Goal: Share content

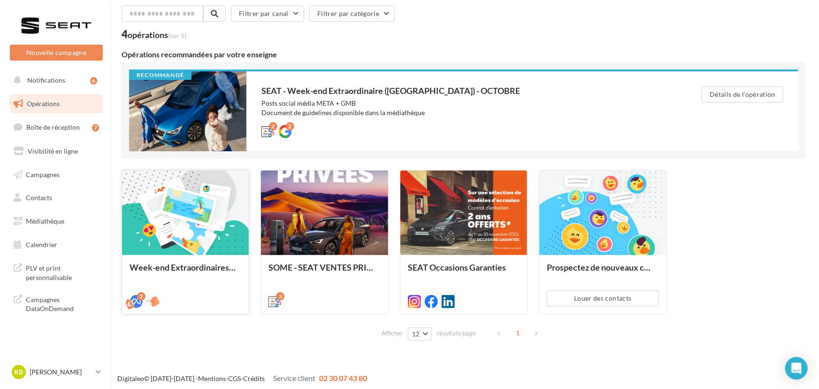
scroll to position [41, 0]
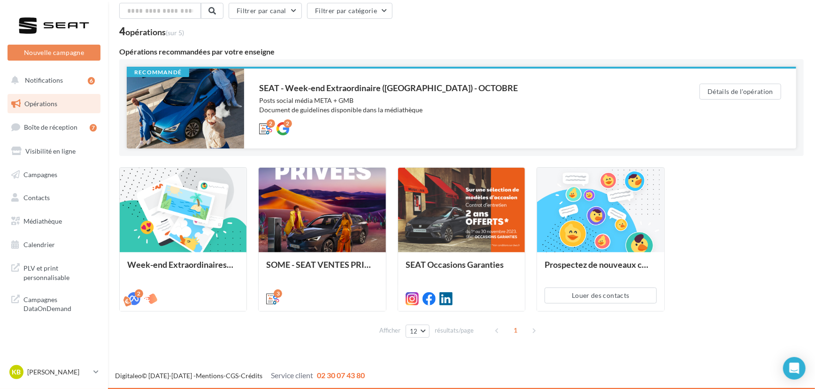
click at [417, 84] on div "SEAT - Week-end Extraordinaire ([GEOGRAPHIC_DATA]) - OCTOBRE" at bounding box center [460, 88] width 403 height 8
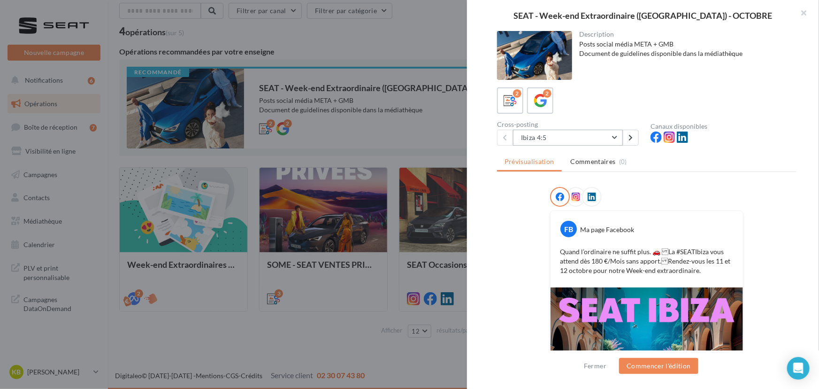
click at [589, 139] on button "Ibiza 4:5" at bounding box center [568, 138] width 110 height 16
click at [561, 175] on button "Arona 4:5" at bounding box center [583, 186] width 141 height 24
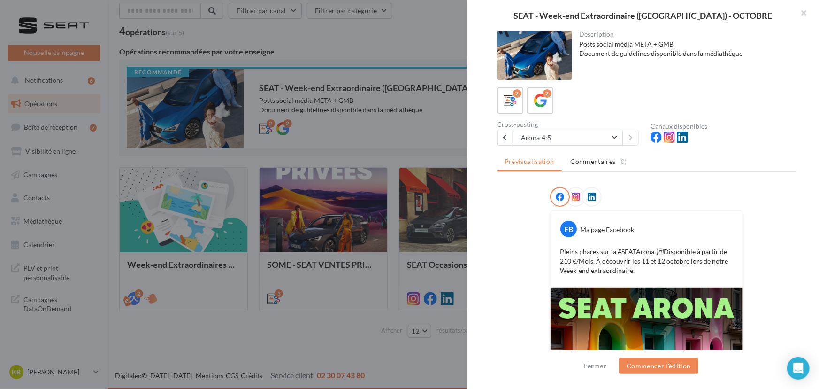
click at [560, 249] on p "Pleins phares sur la #SEATArona. Disponible à partir de 210 €/Mois. À découvri…" at bounding box center [647, 261] width 174 height 28
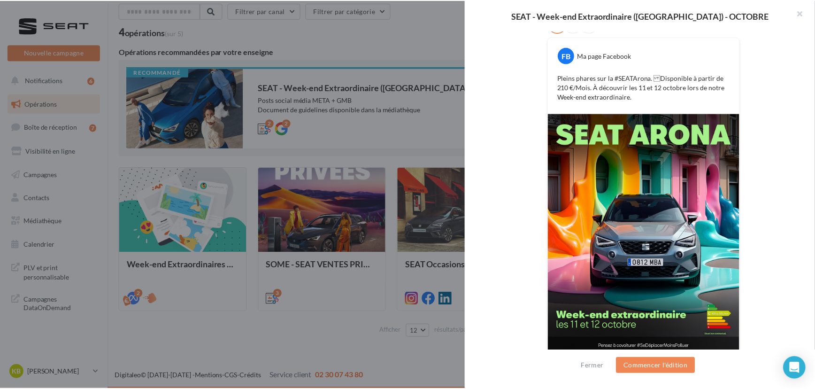
scroll to position [181, 0]
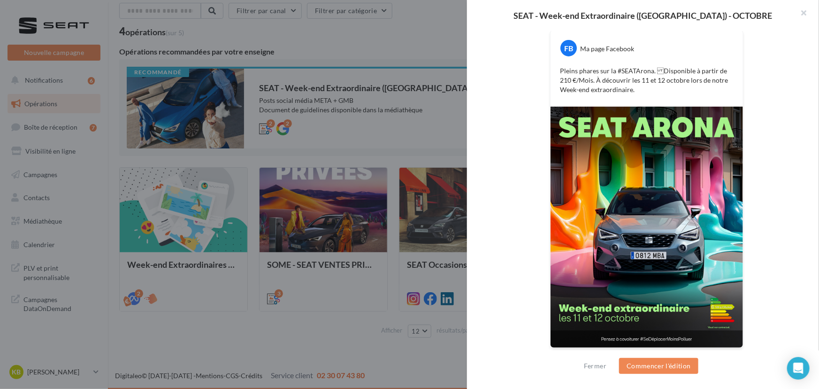
drag, startPoint x: 759, startPoint y: 269, endPoint x: 766, endPoint y: 303, distance: 34.6
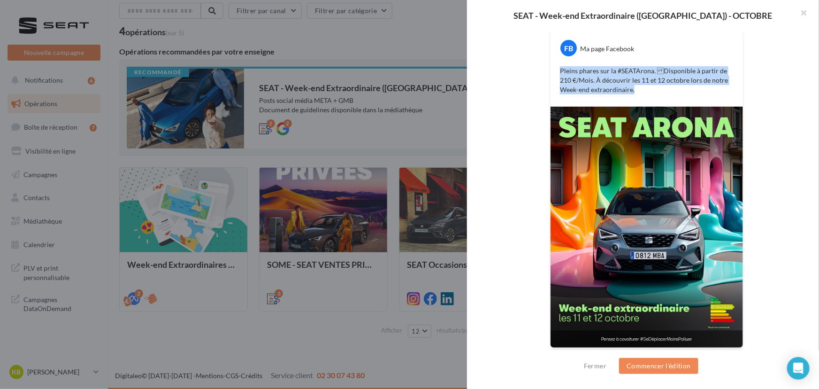
drag, startPoint x: 630, startPoint y: 89, endPoint x: 554, endPoint y: 70, distance: 78.3
click at [554, 70] on div "Pleins phares sur la #SEATArona. Disponible à partir de 210 €/Mois. À découvri…" at bounding box center [647, 80] width 188 height 33
copy p "Pleins phares sur la #SEATArona. Disponible à partir de 210 €/Mois. À découvri…"
click at [418, 128] on div at bounding box center [409, 194] width 819 height 389
